Goal: Task Accomplishment & Management: Use online tool/utility

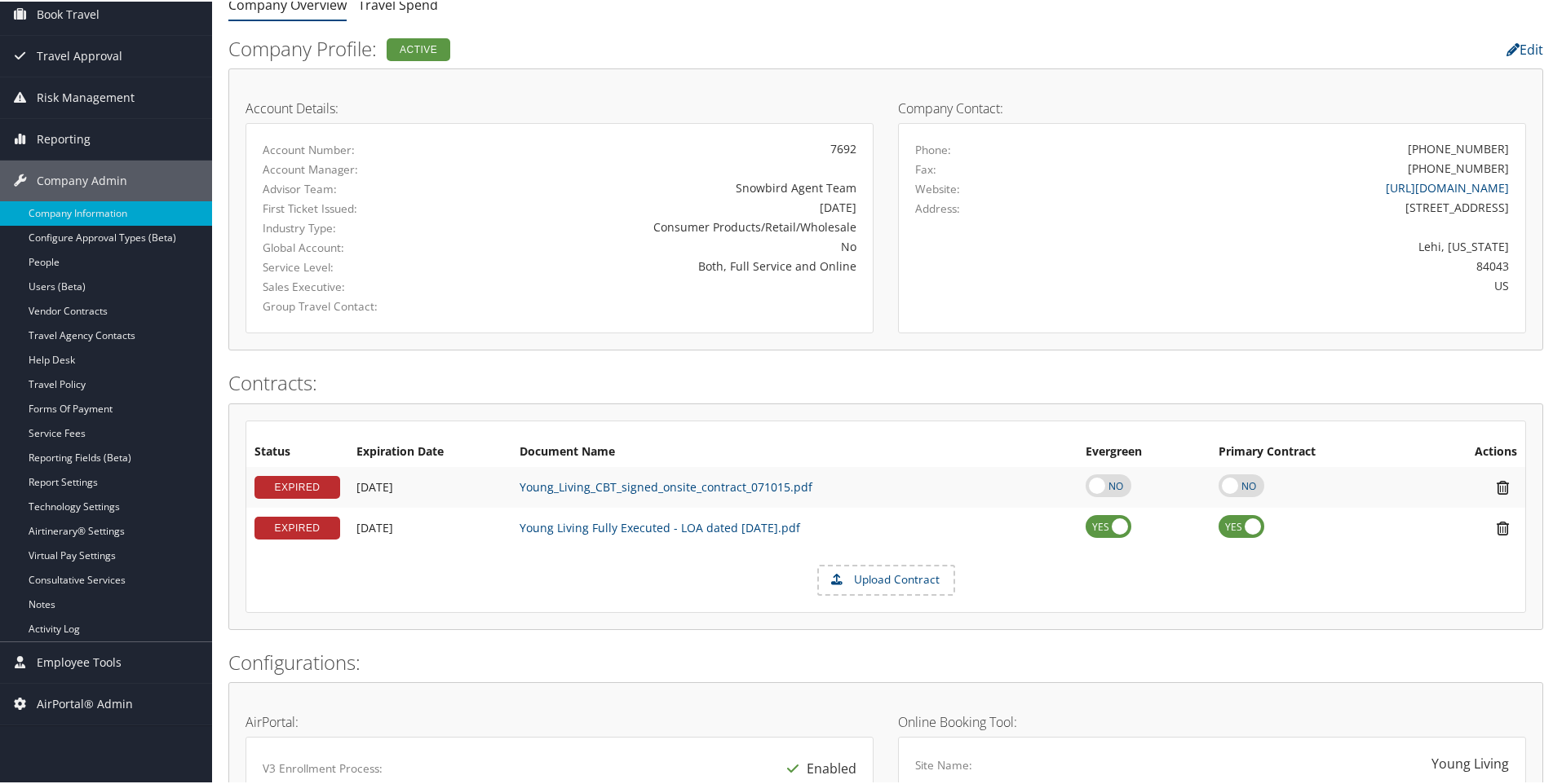
scroll to position [407, 0]
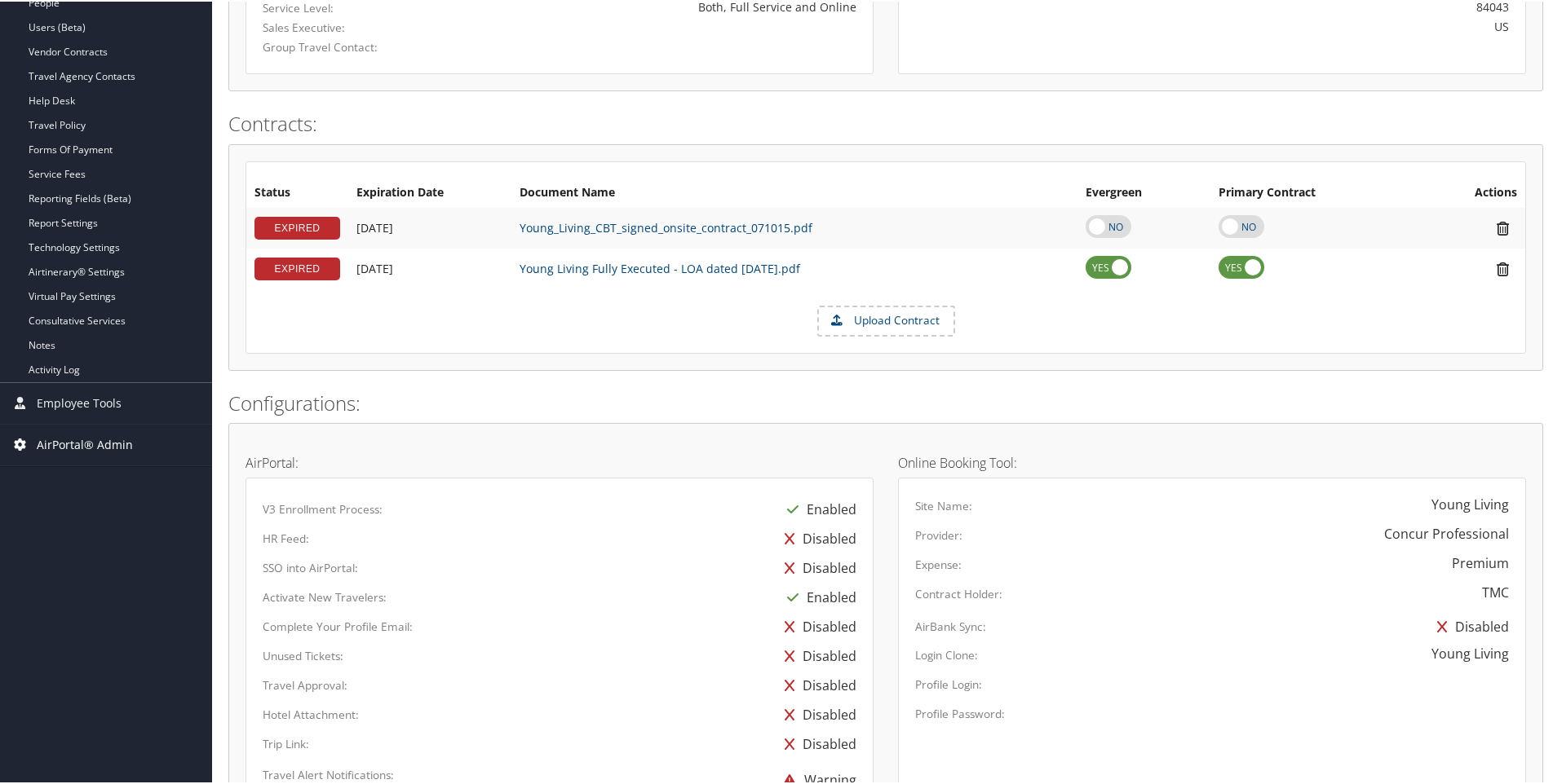
click at [71, 442] on span "AirPortal® Admin" at bounding box center [85, 443] width 96 height 41
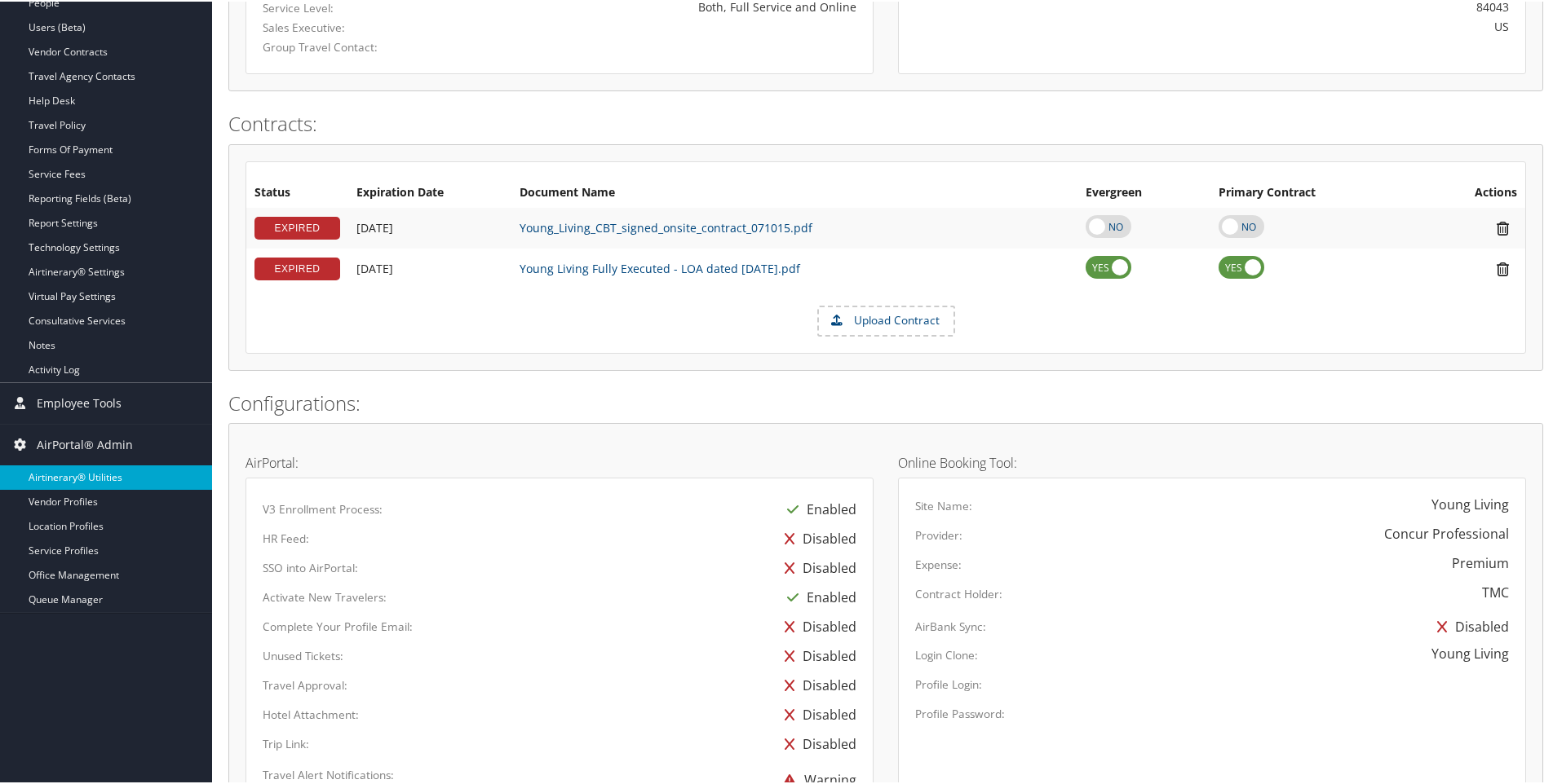
click at [72, 468] on link "Airtinerary® Utilities" at bounding box center [105, 475] width 212 height 24
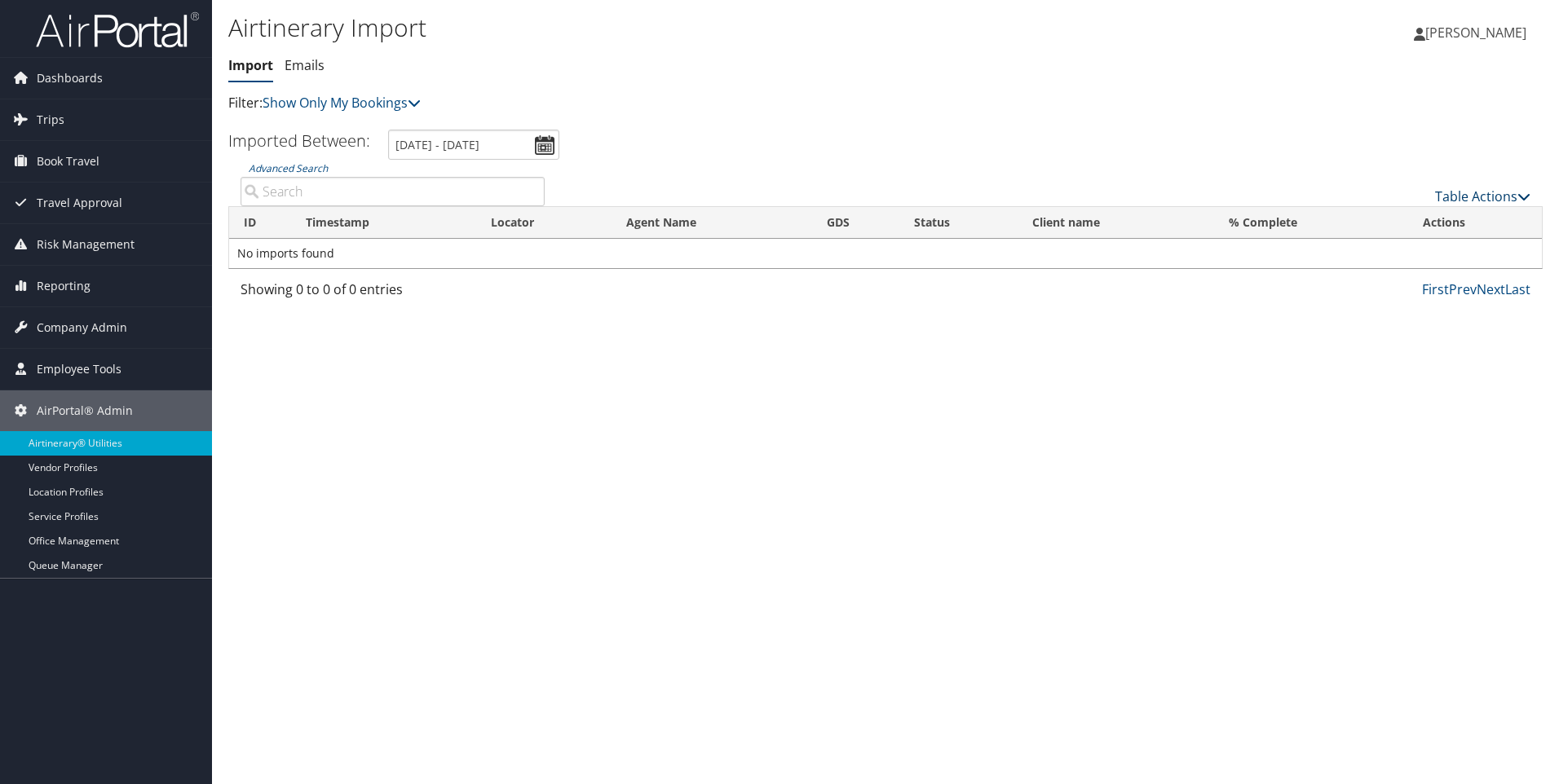
click at [1522, 191] on icon at bounding box center [1524, 197] width 13 height 13
click at [1383, 243] on link "Import Itinerary" at bounding box center [1428, 249] width 214 height 28
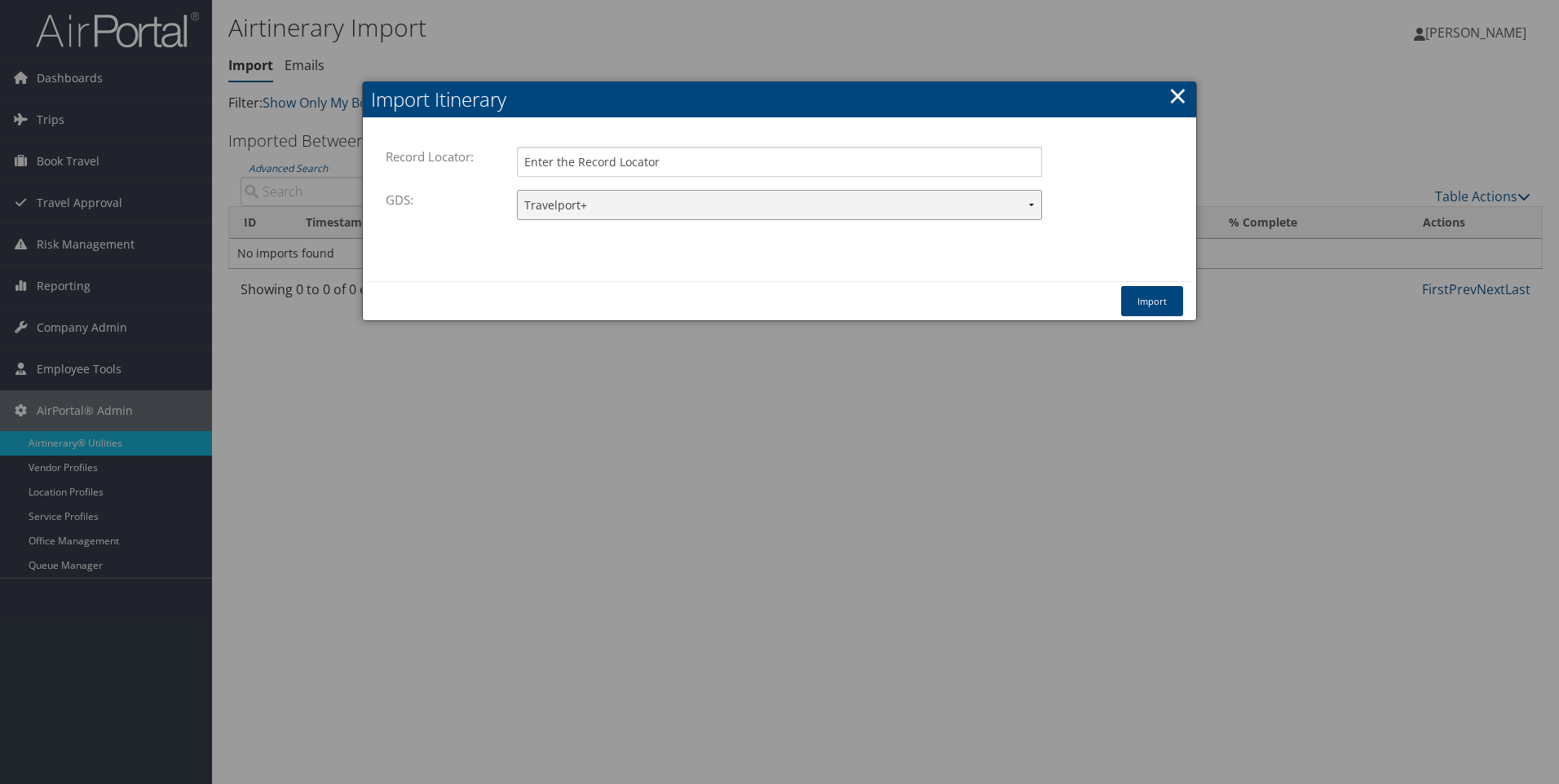
click at [1028, 203] on select "Travelport+ Worldspan Apollo Sabre Amadeus" at bounding box center [780, 205] width 526 height 30
select select "1W"
click at [517, 190] on select "Travelport+ Worldspan Apollo Sabre Amadeus" at bounding box center [780, 205] width 526 height 30
click at [558, 160] on input "Record Locator:" at bounding box center [780, 161] width 526 height 30
type input "jfgujq"
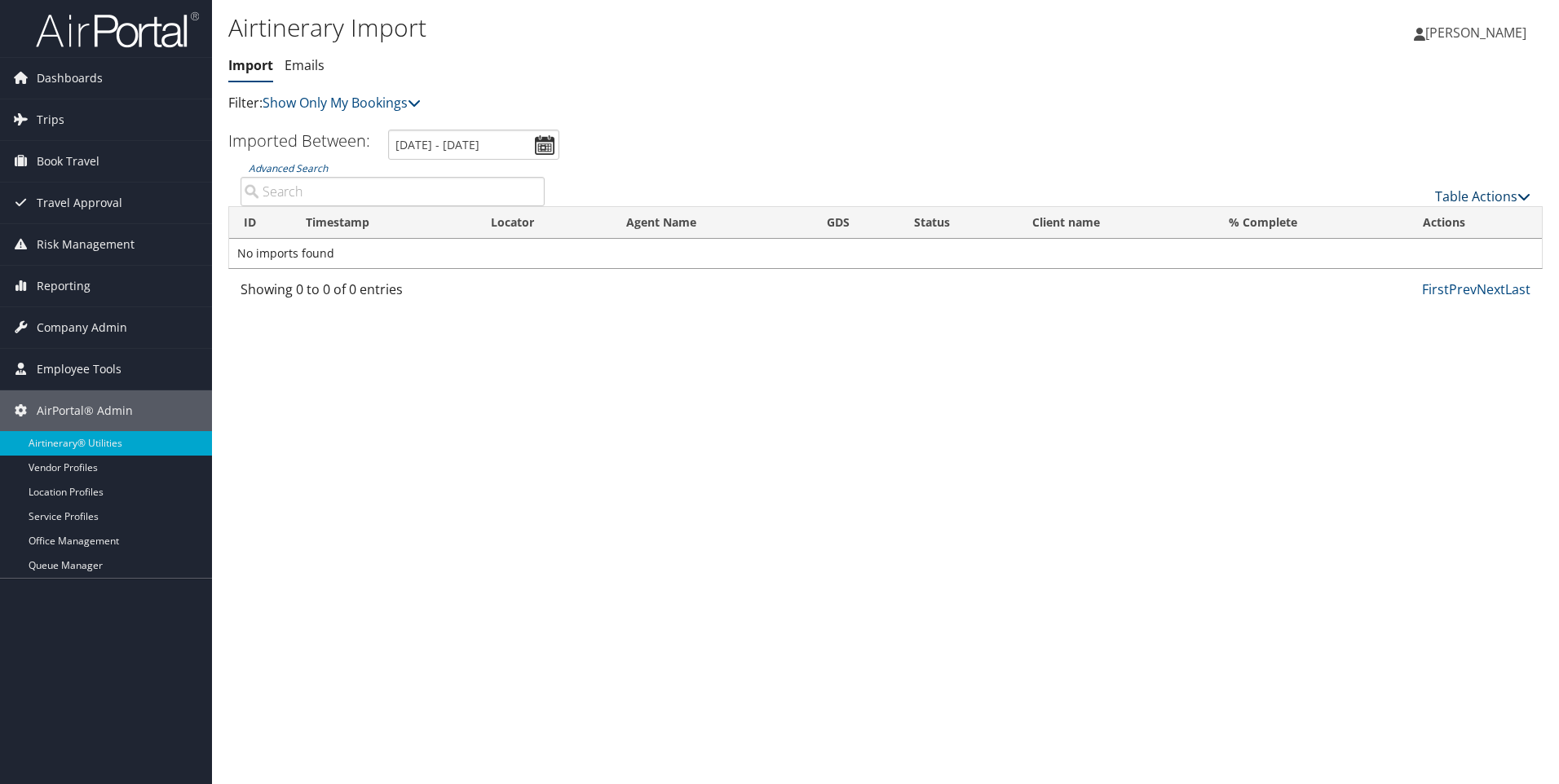
click at [1525, 189] on link "Table Actions" at bounding box center [1483, 196] width 95 height 18
click at [45, 111] on span "Trips" at bounding box center [50, 120] width 28 height 41
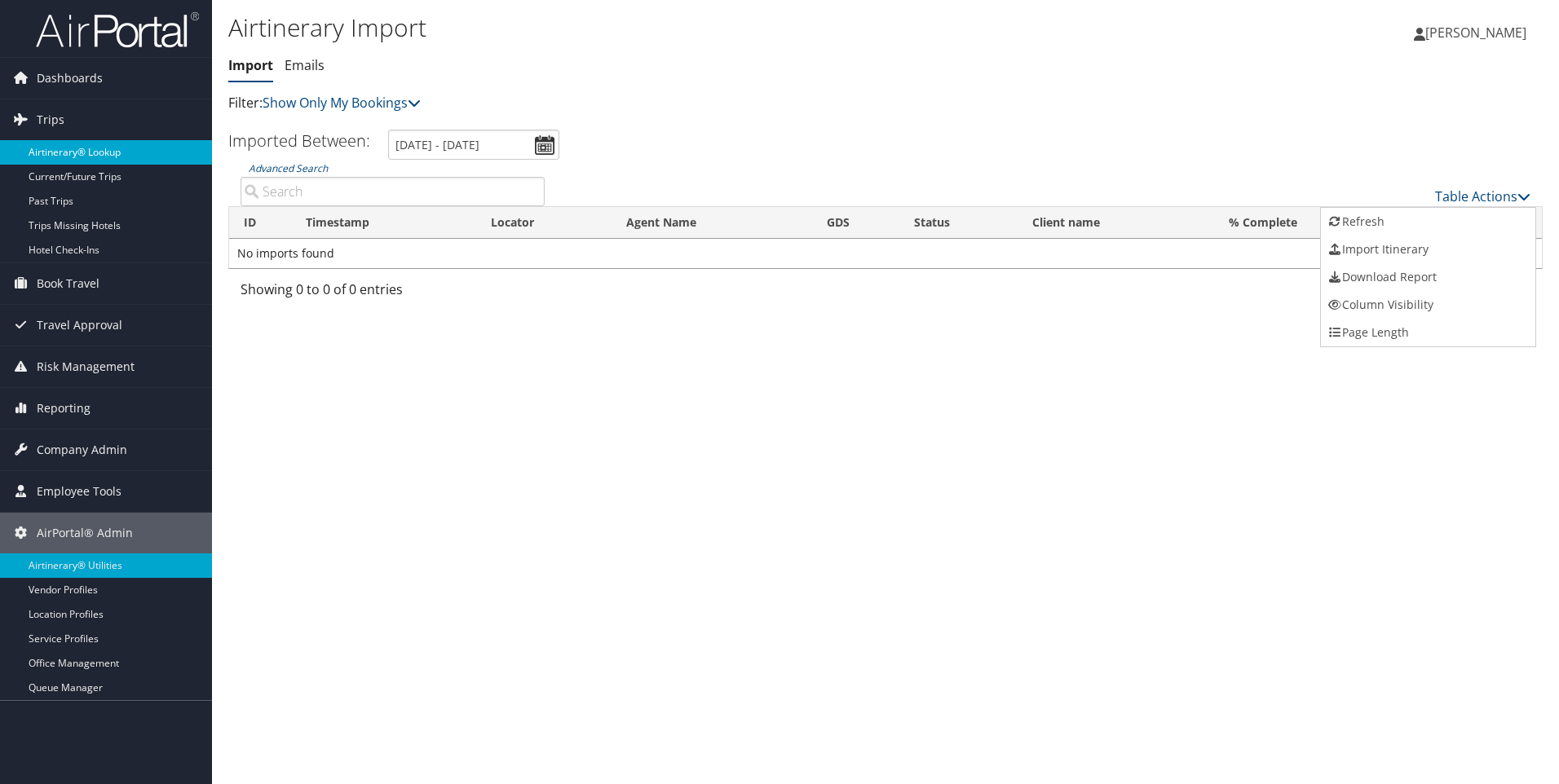
click at [65, 152] on link "Airtinerary® Lookup" at bounding box center [105, 152] width 212 height 24
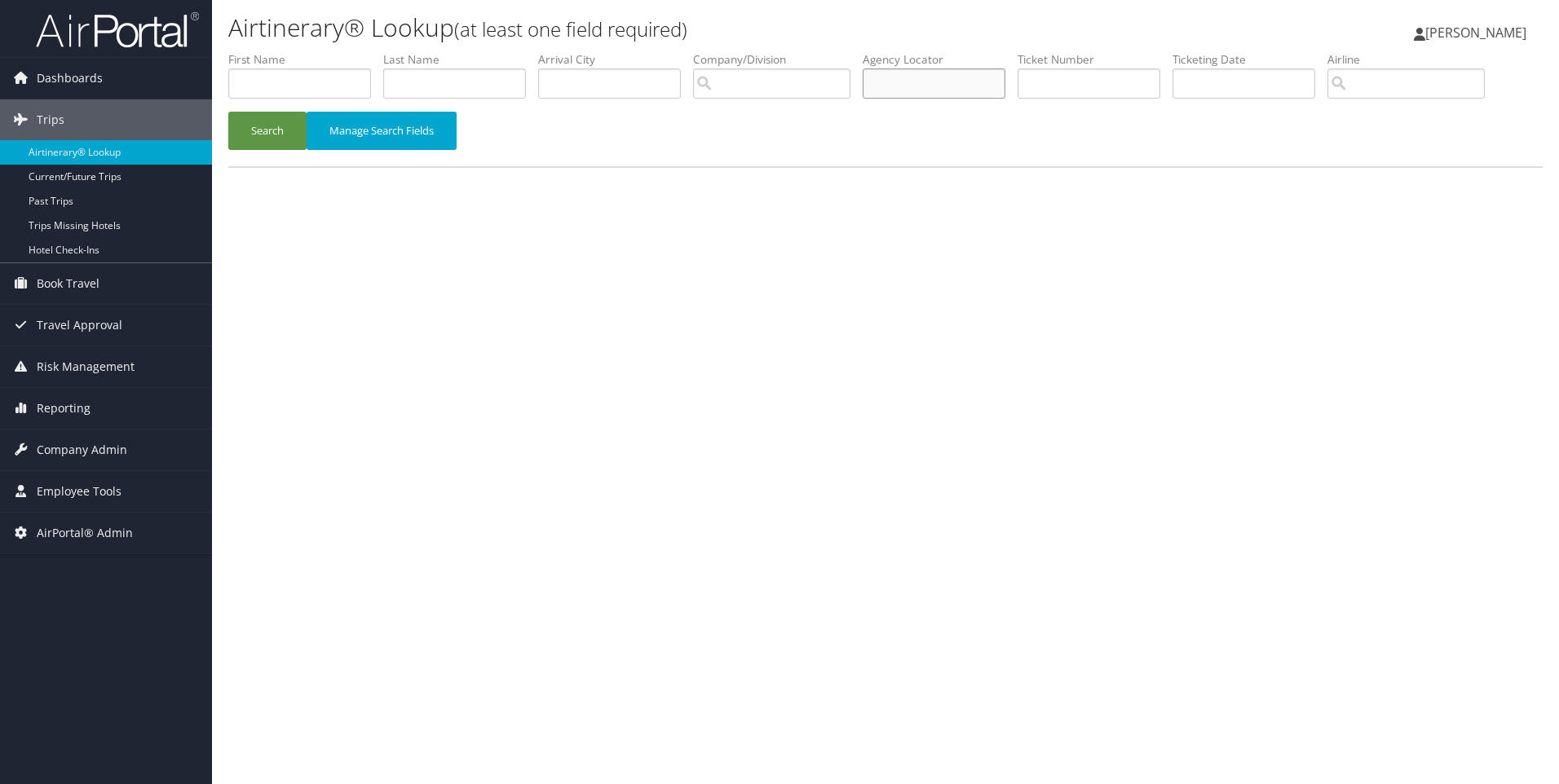
click at [923, 83] on input "text" at bounding box center [934, 84] width 143 height 30
paste input "NP.HZ*MCO OK"
type input "NP.HZ*MCO OK"
drag, startPoint x: 978, startPoint y: 84, endPoint x: 859, endPoint y: 85, distance: 119.0
click at [859, 51] on ul "First Name Last Name Departure City Arrival City Company/Division Airport/City …" at bounding box center [885, 51] width 1315 height 0
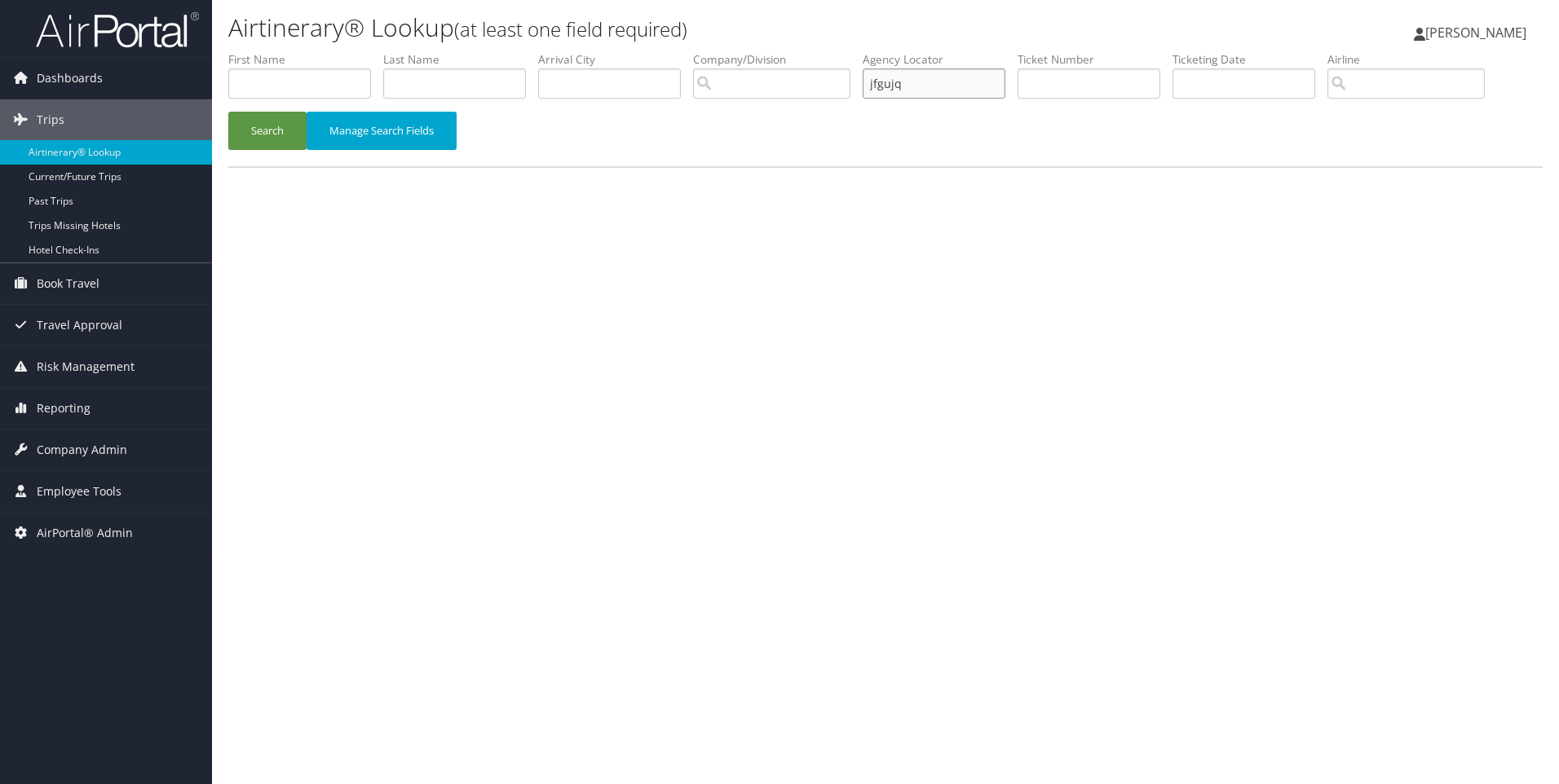
type input "jfgujq"
click at [228, 111] on button "Search" at bounding box center [268, 131] width 79 height 38
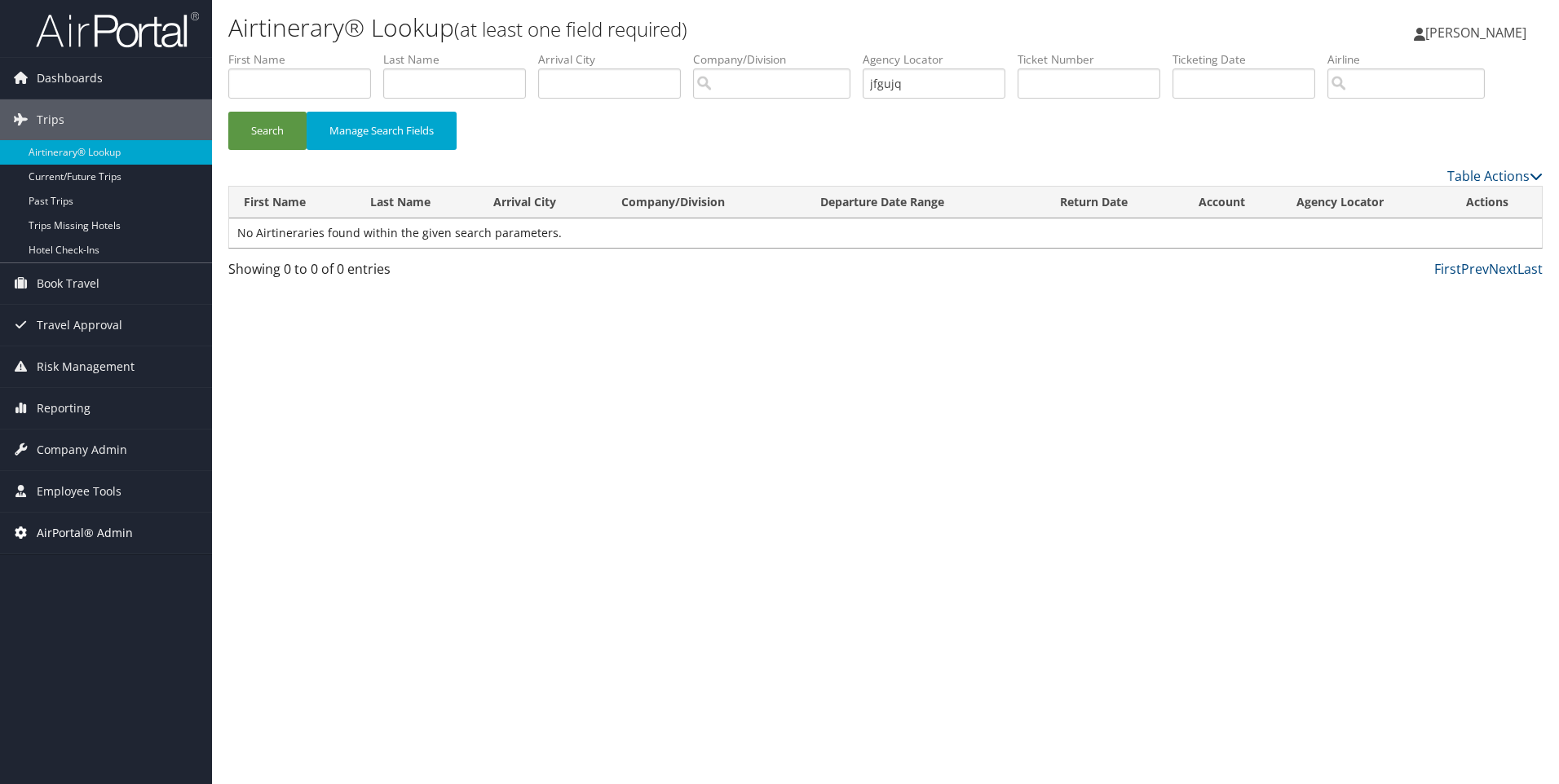
click at [97, 533] on span "AirPortal® Admin" at bounding box center [85, 533] width 96 height 41
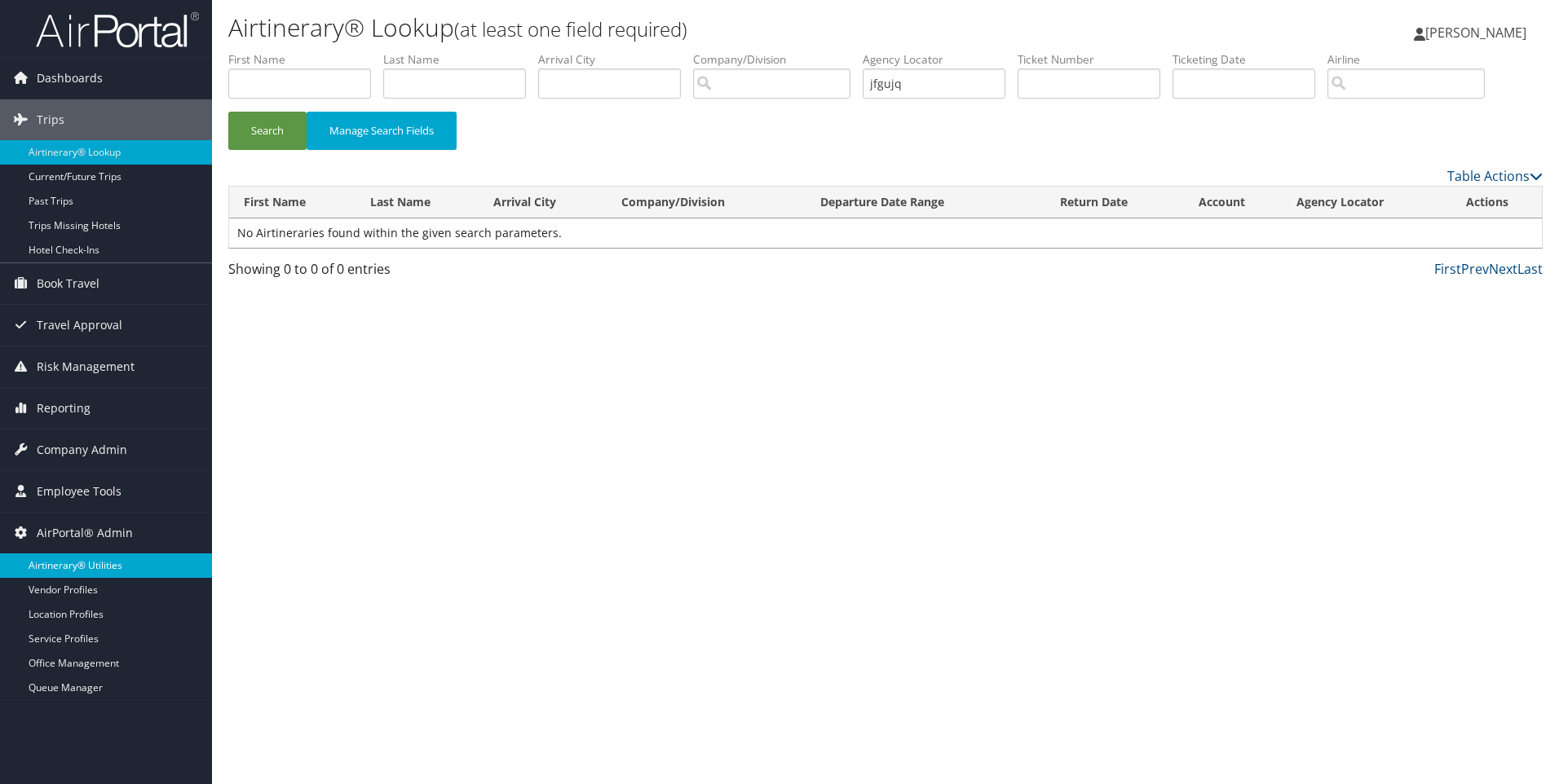
click at [78, 560] on link "Airtinerary® Utilities" at bounding box center [105, 566] width 212 height 24
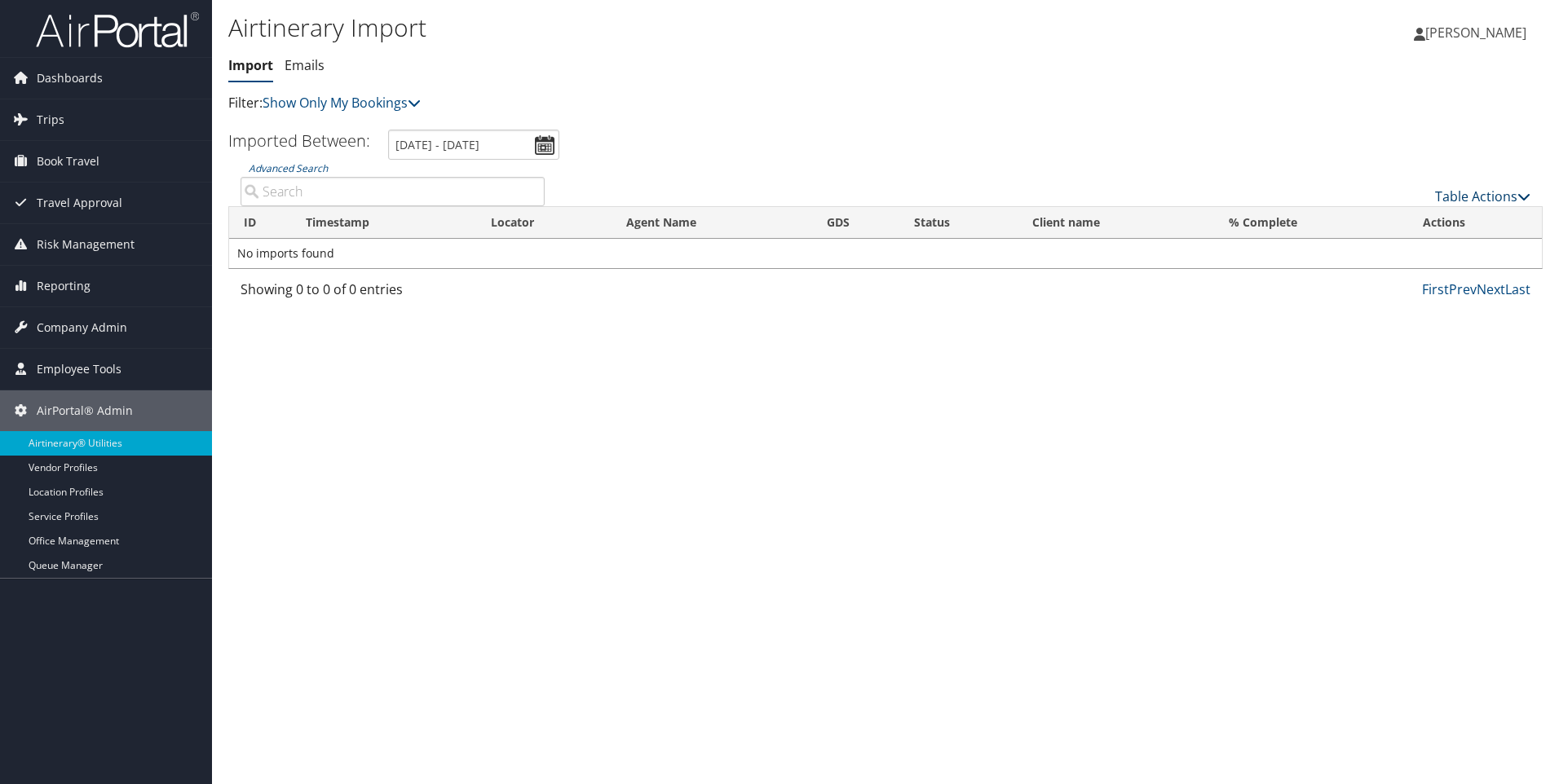
click at [1525, 195] on icon at bounding box center [1524, 197] width 13 height 13
click at [1356, 245] on link "Import Itinerary" at bounding box center [1428, 249] width 214 height 28
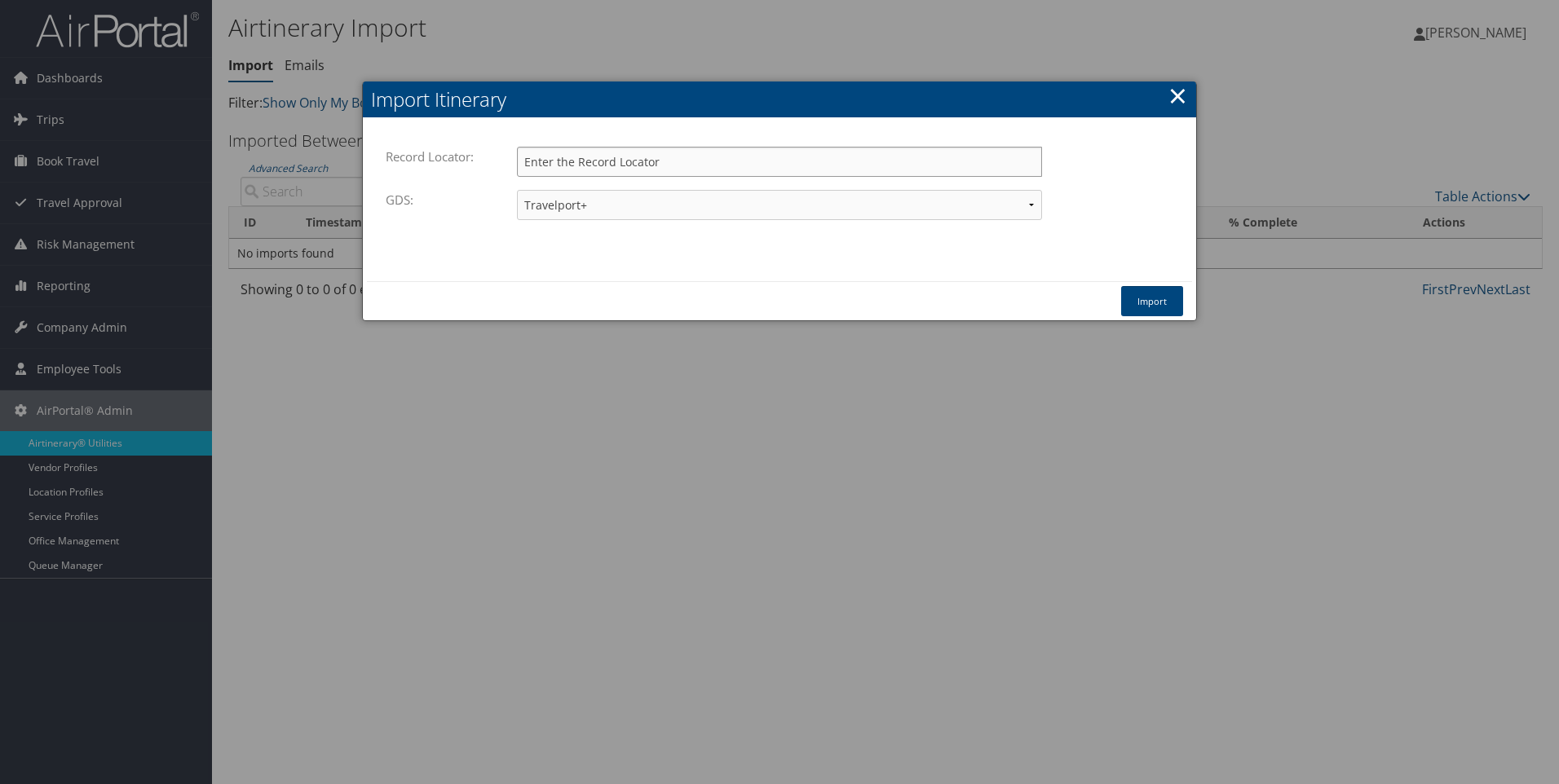
click at [682, 168] on input "Record Locator:" at bounding box center [780, 161] width 526 height 30
type input "jfgujq"
click at [1031, 206] on select "Travelport+ Worldspan Apollo Sabre Amadeus" at bounding box center [780, 205] width 526 height 30
select select "1P"
click at [517, 190] on select "Travelport+ Worldspan Apollo Sabre Amadeus" at bounding box center [780, 205] width 526 height 30
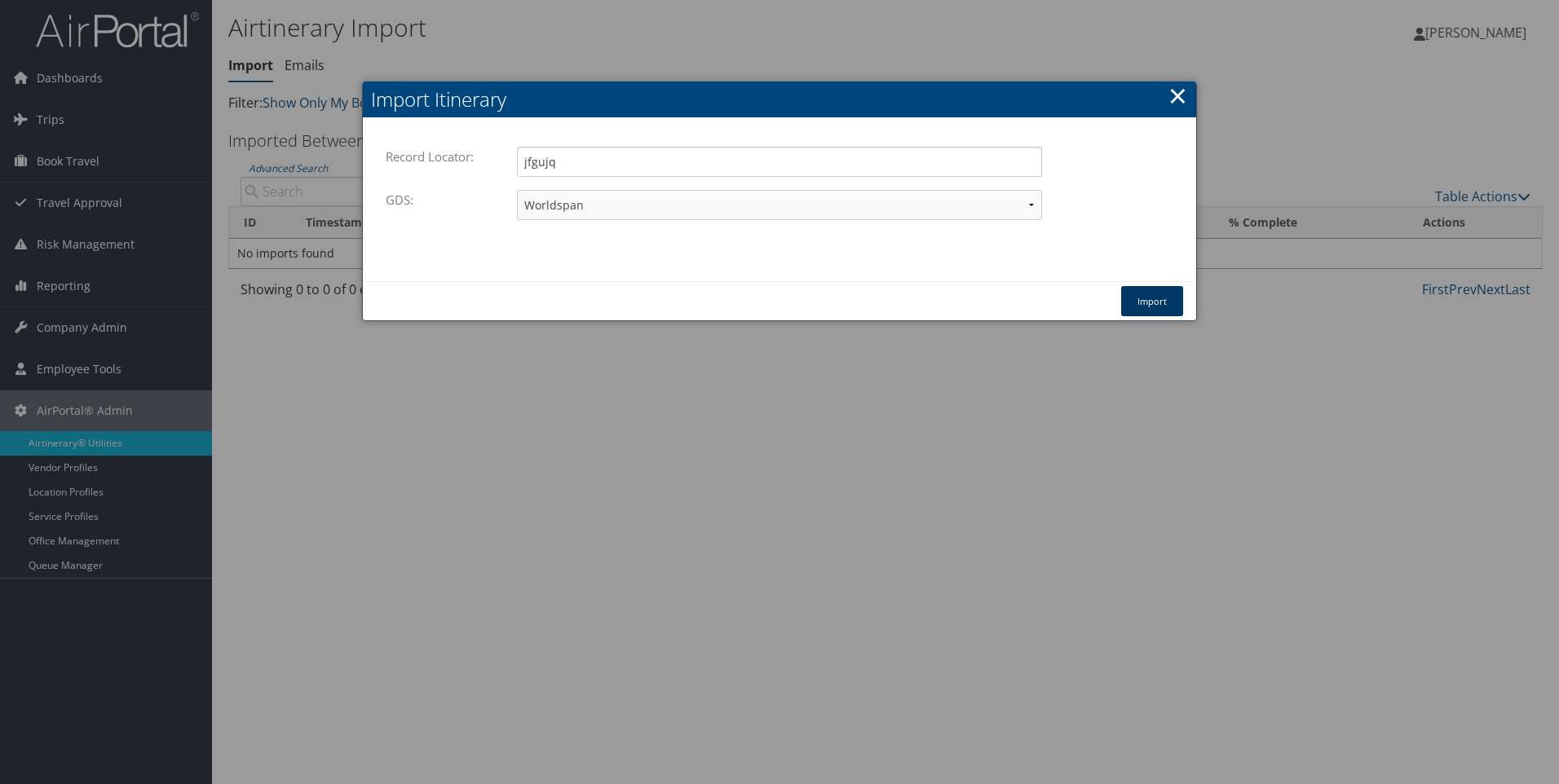
click at [1152, 300] on button "Import" at bounding box center [1152, 301] width 62 height 30
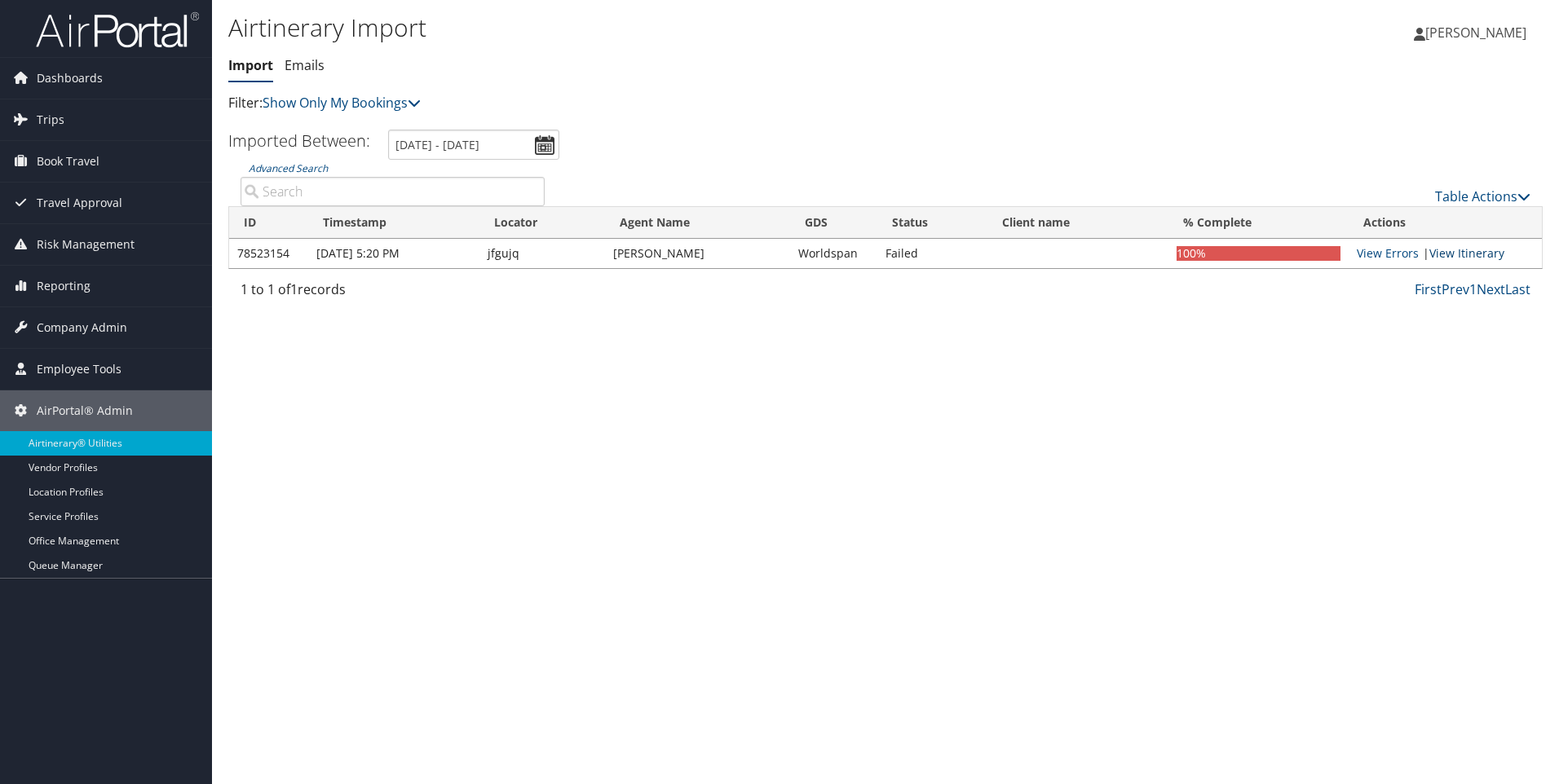
click at [1465, 249] on link "View Itinerary" at bounding box center [1467, 253] width 75 height 16
click at [1515, 192] on link "Table Actions" at bounding box center [1483, 196] width 95 height 18
click at [1395, 249] on link "Import Itinerary" at bounding box center [1428, 249] width 214 height 28
select select "1P"
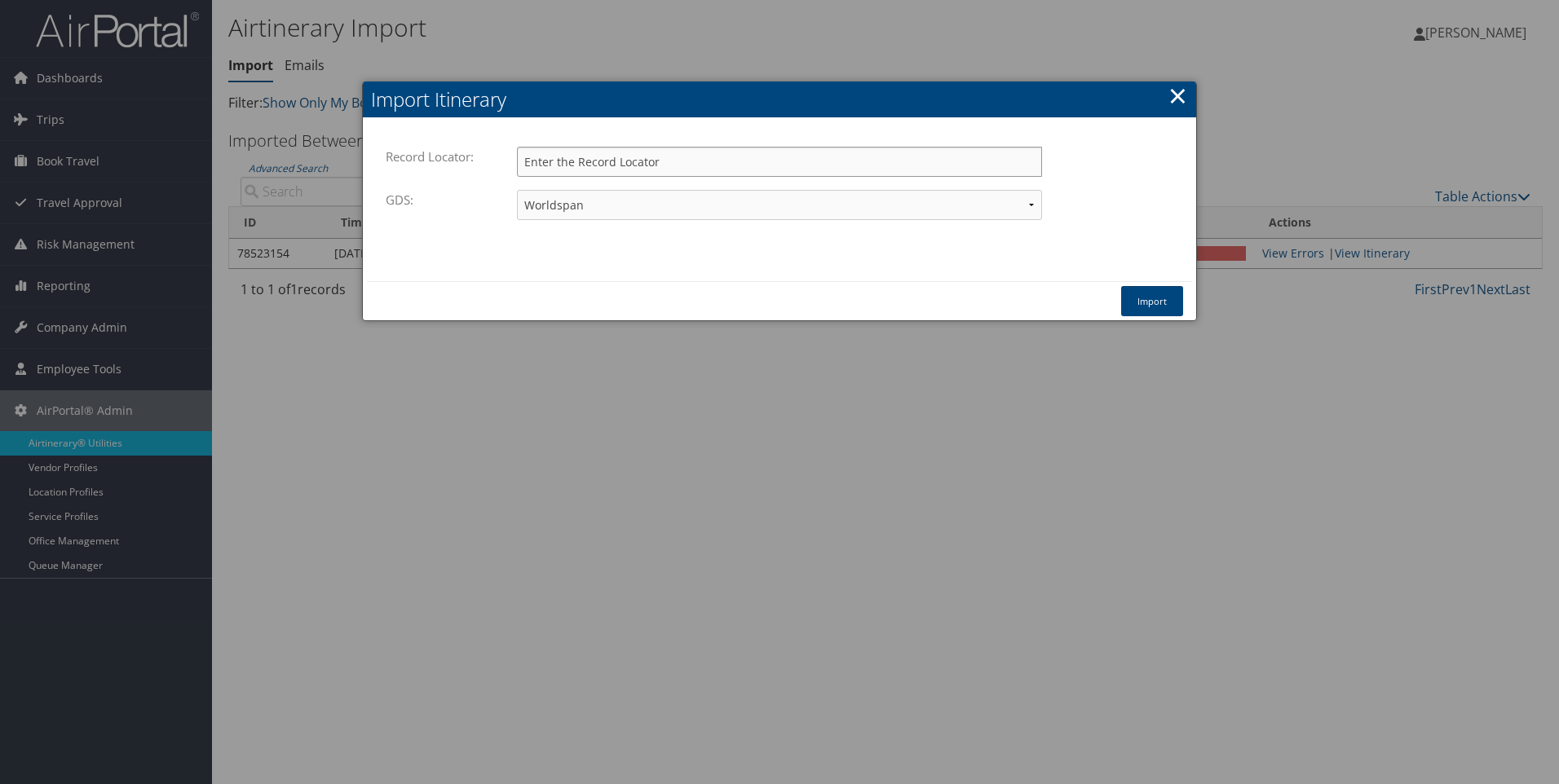
click at [618, 155] on input "Record Locator:" at bounding box center [780, 161] width 526 height 30
type input "eumxdw"
click at [614, 204] on select "Travelport+ Worldspan Apollo Sabre Amadeus" at bounding box center [780, 205] width 526 height 30
select select "1W"
click at [517, 190] on select "Travelport+ Worldspan Apollo Sabre Amadeus" at bounding box center [780, 205] width 526 height 30
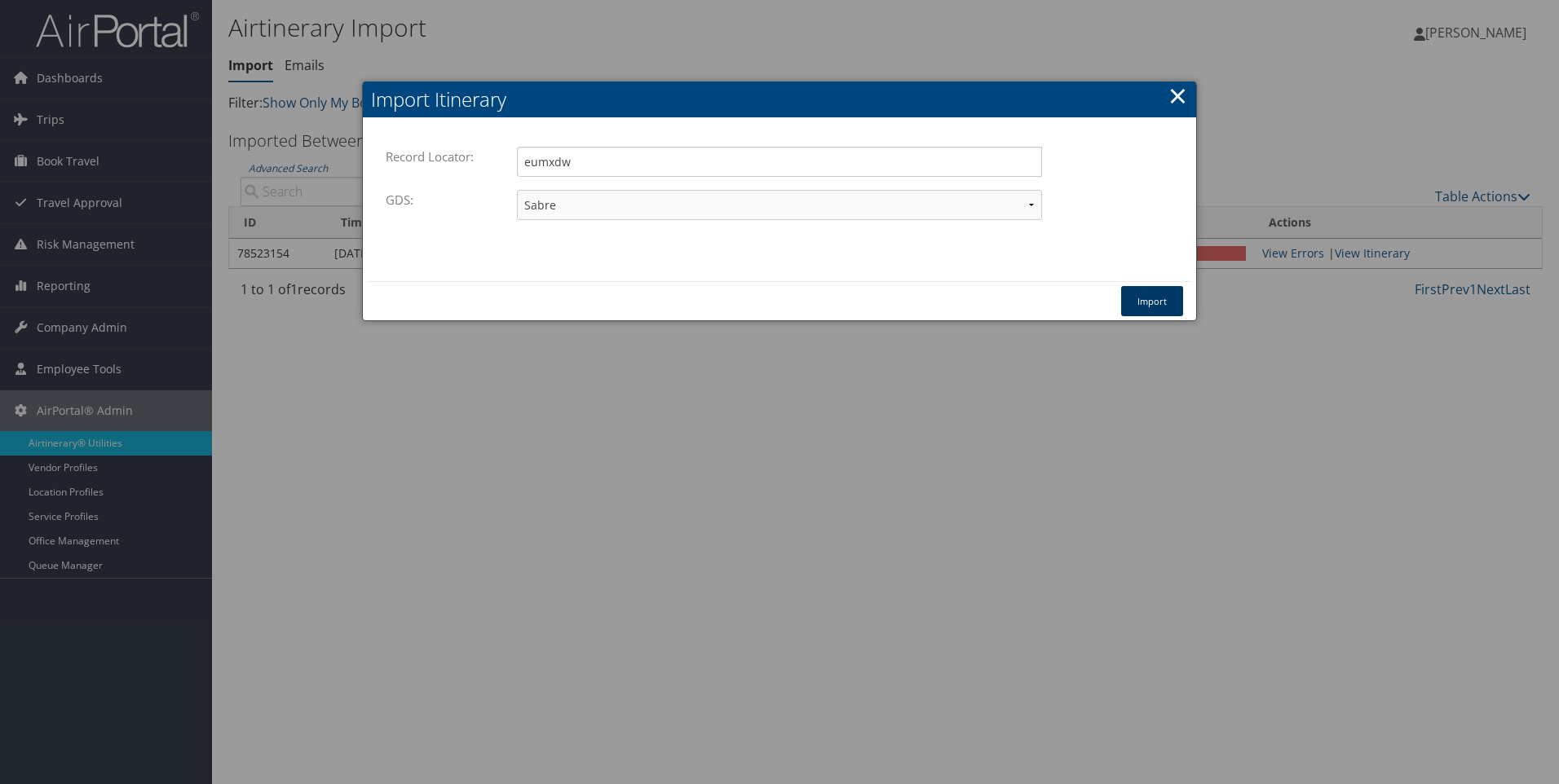
click at [1156, 301] on button "Import" at bounding box center [1152, 301] width 62 height 30
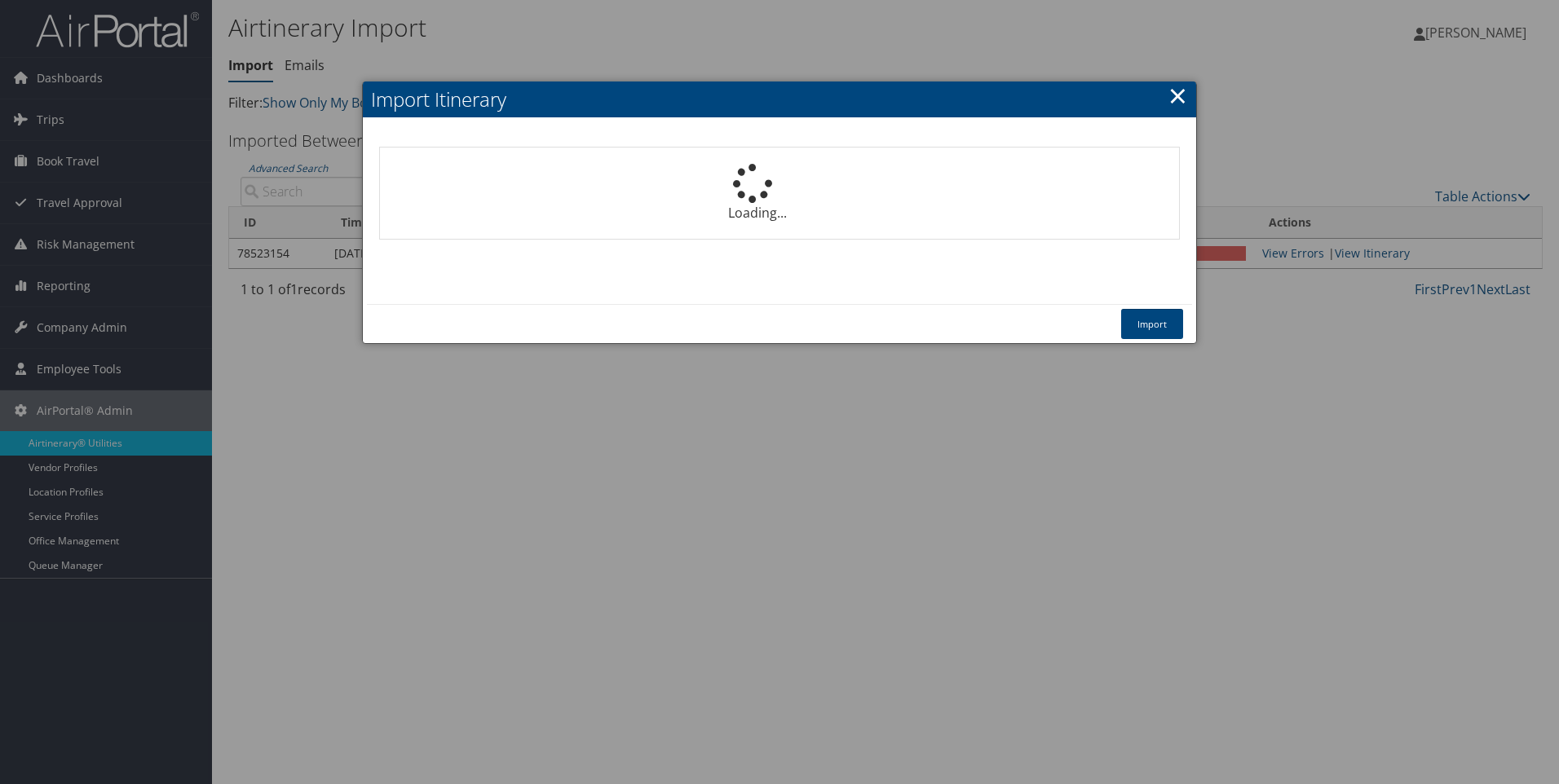
select select "1P"
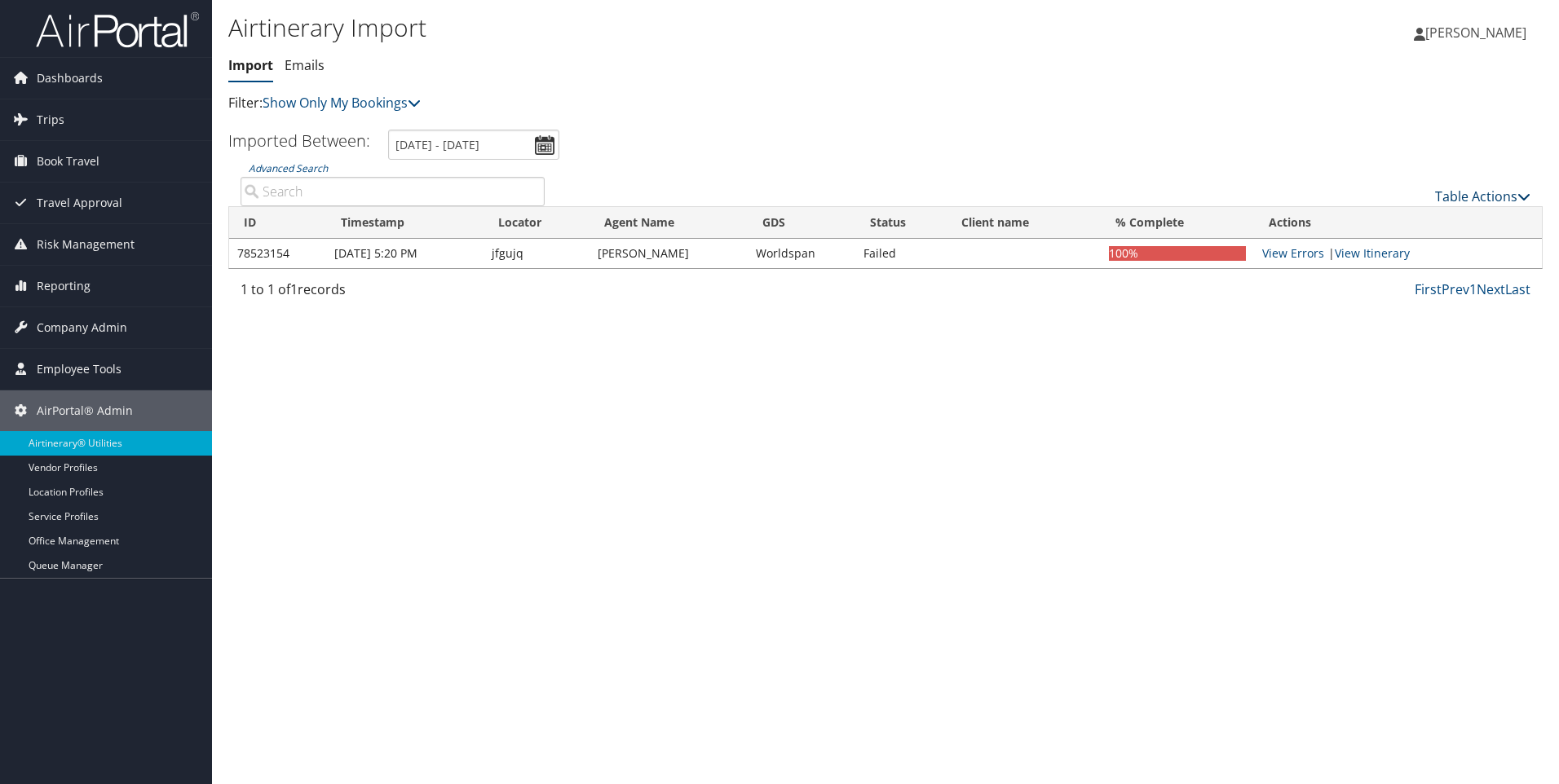
click at [1505, 196] on link "Table Actions" at bounding box center [1483, 196] width 95 height 18
click at [1382, 245] on link "Import Itinerary" at bounding box center [1428, 249] width 214 height 28
select select "1P"
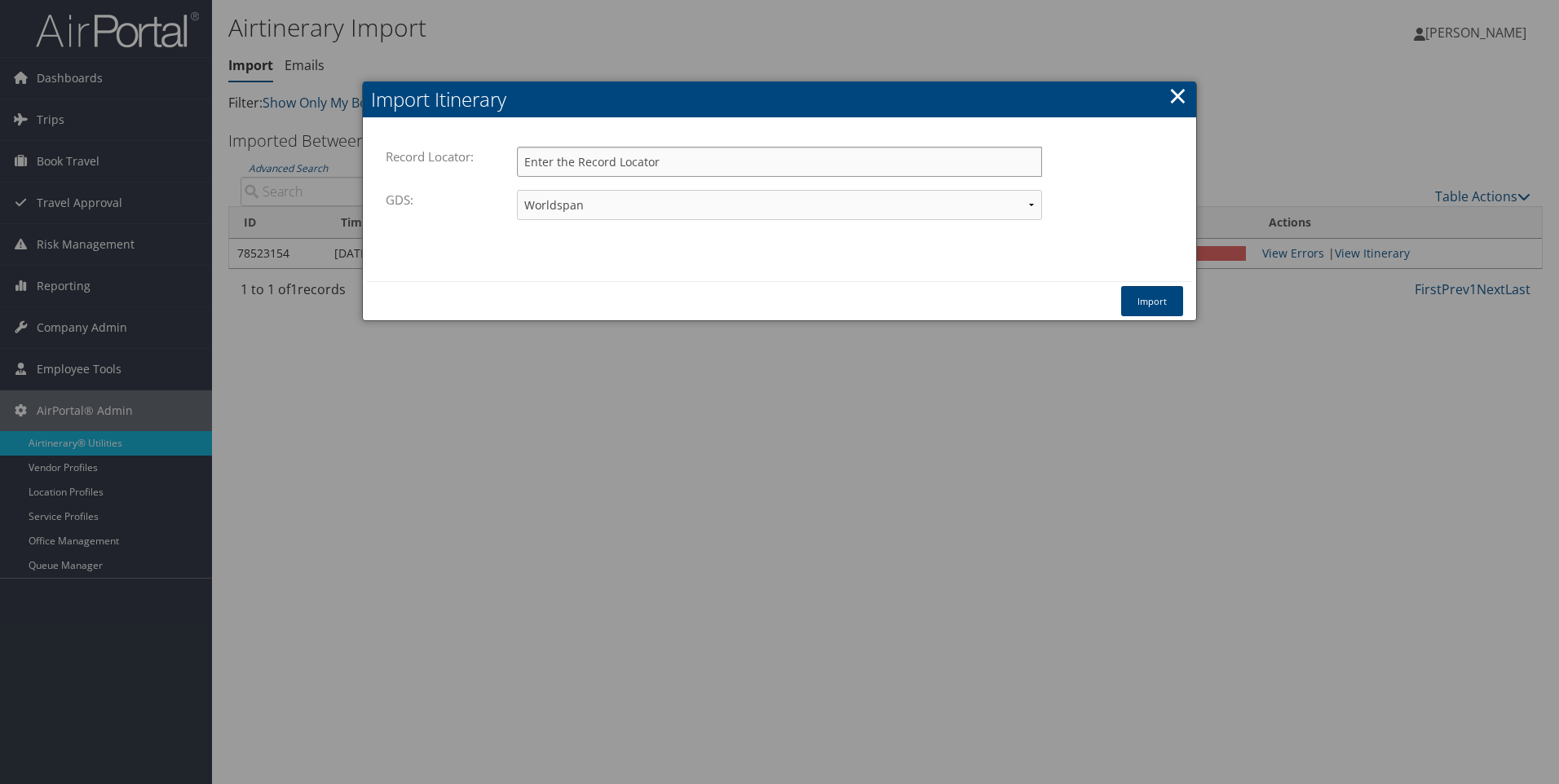
click at [695, 160] on input "Record Locator:" at bounding box center [780, 161] width 526 height 30
type input "eumxdw"
click at [699, 210] on select "Travelport+ Worldspan Apollo Sabre Amadeus" at bounding box center [780, 205] width 526 height 30
select select "1W"
click at [517, 190] on select "Travelport+ Worldspan Apollo Sabre Amadeus" at bounding box center [780, 205] width 526 height 30
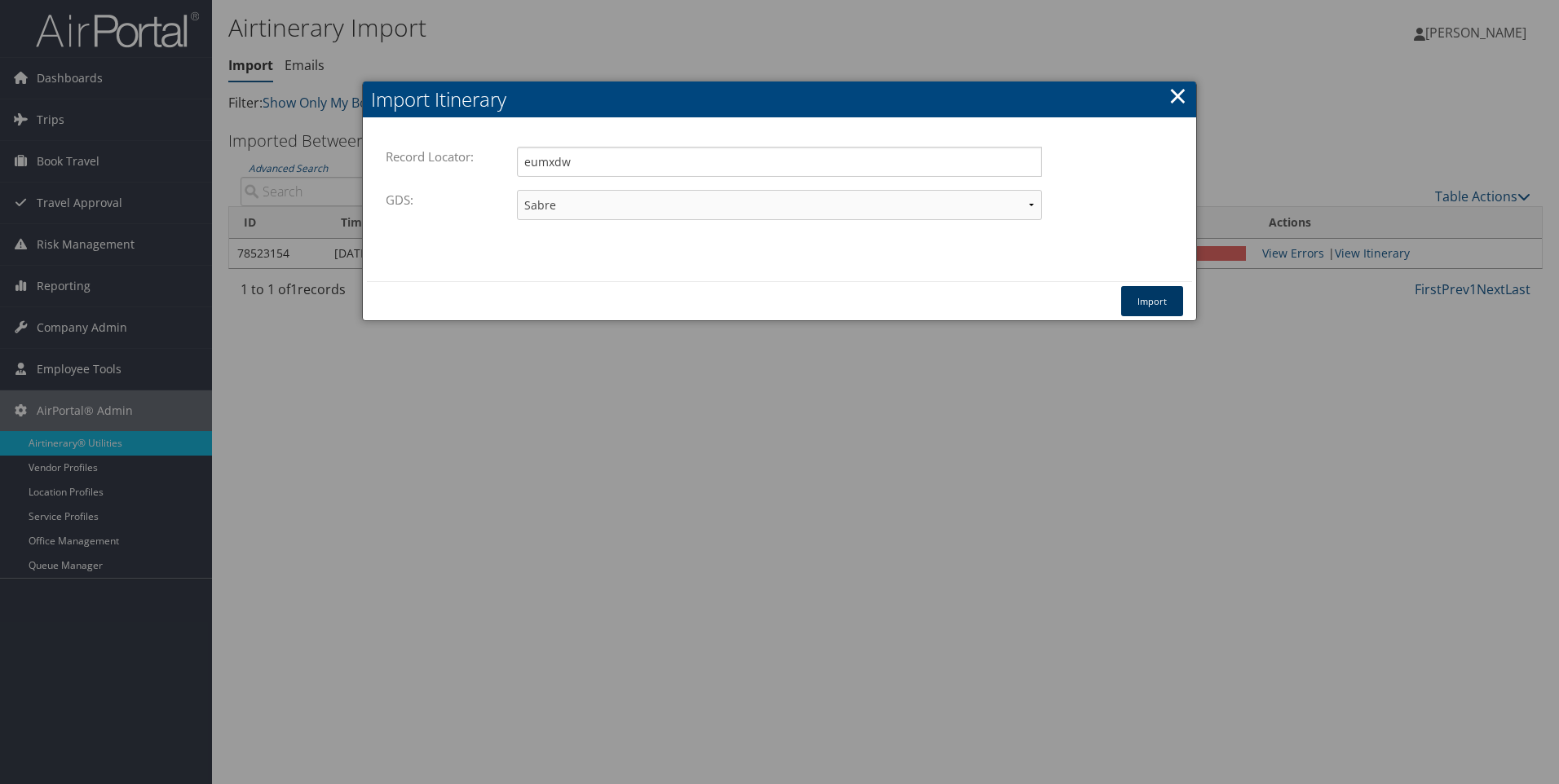
click at [1158, 301] on button "Import" at bounding box center [1152, 301] width 62 height 30
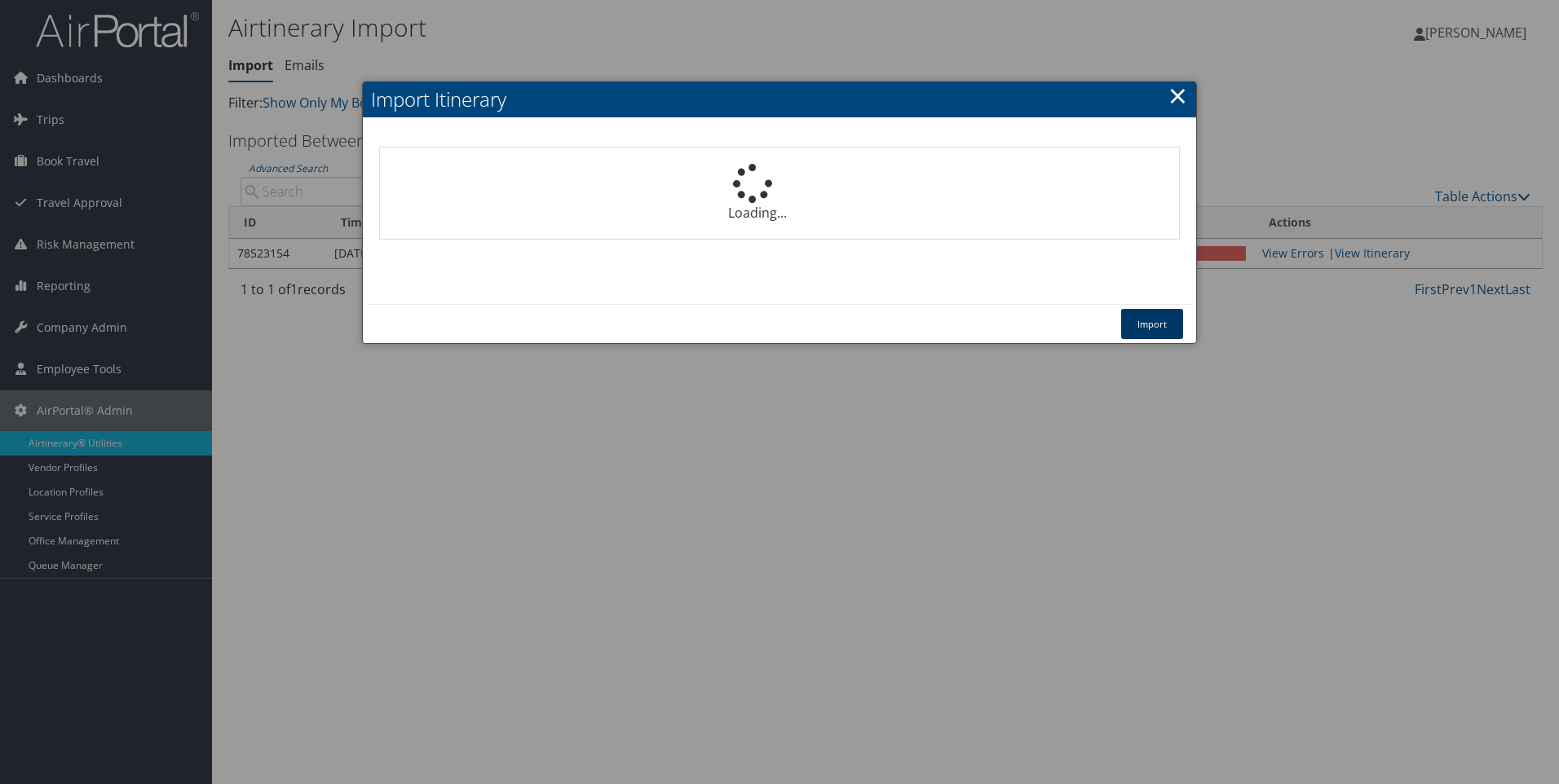
select select "1P"
